Goal: Learn about a topic: Learn about a topic

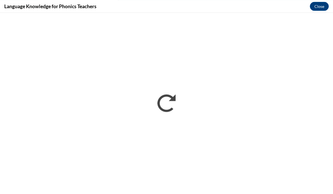
scroll to position [487, 0]
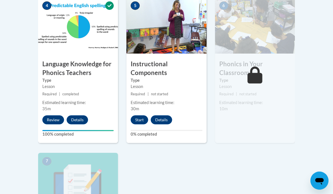
scroll to position [352, 0]
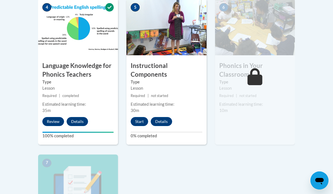
click at [254, 75] on icon at bounding box center [254, 76] width 15 height 17
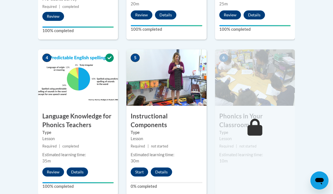
scroll to position [301, 0]
click at [258, 83] on img at bounding box center [255, 77] width 80 height 56
click at [256, 126] on icon at bounding box center [254, 127] width 15 height 17
click at [273, 80] on img at bounding box center [255, 77] width 80 height 56
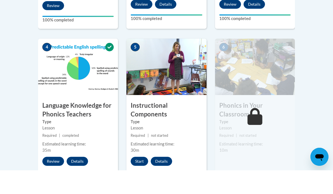
scroll to position [309, 0]
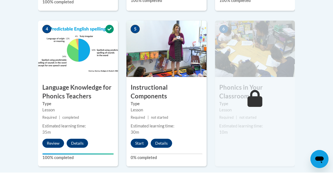
click at [136, 160] on button "Start" at bounding box center [138, 164] width 17 height 9
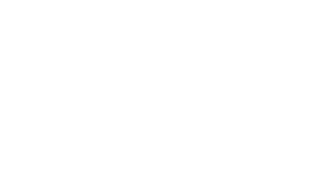
scroll to position [561, 0]
